Goal: Communication & Community: Connect with others

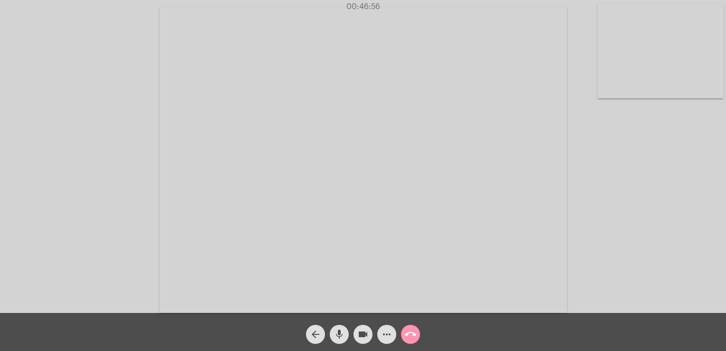
click at [338, 334] on mat-icon "mic" at bounding box center [339, 333] width 11 height 11
click at [338, 334] on mat-icon "mic_off" at bounding box center [339, 333] width 11 height 11
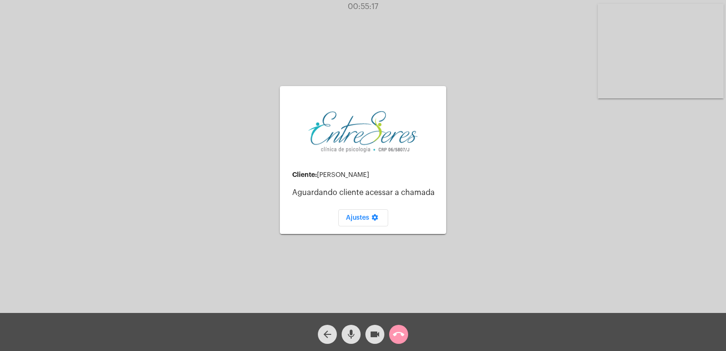
click at [414, 332] on div "arrow_back mic videocam call_end" at bounding box center [363, 332] width 726 height 38
click at [393, 334] on mat-icon "call_end" at bounding box center [398, 333] width 11 height 11
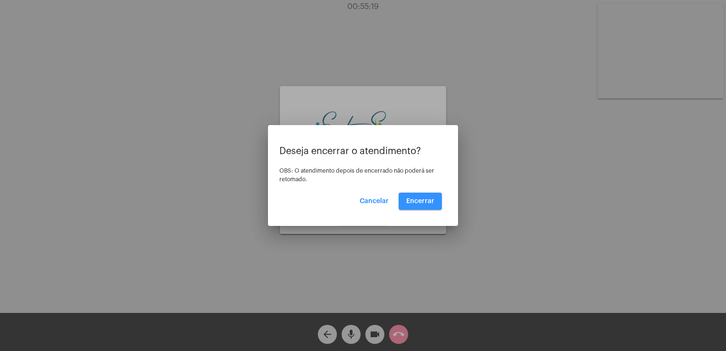
click at [418, 198] on span "Encerrar" at bounding box center [420, 201] width 28 height 7
